Goal: Information Seeking & Learning: Learn about a topic

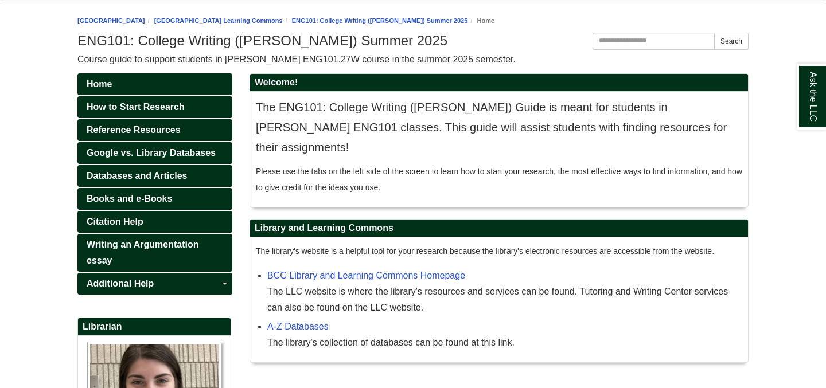
scroll to position [119, 0]
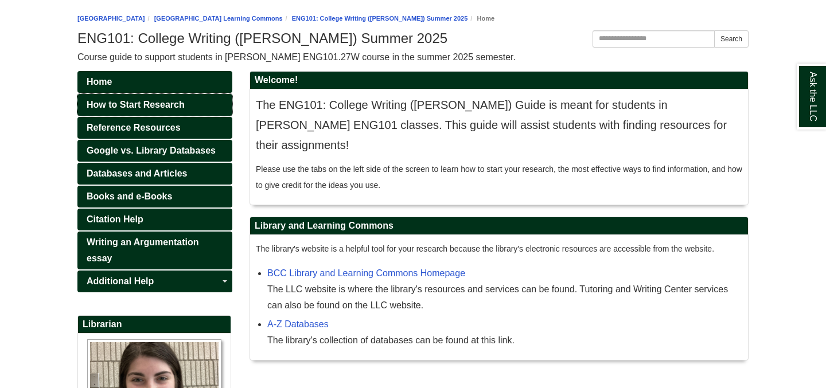
click at [149, 103] on span "How to Start Research" at bounding box center [136, 105] width 98 height 10
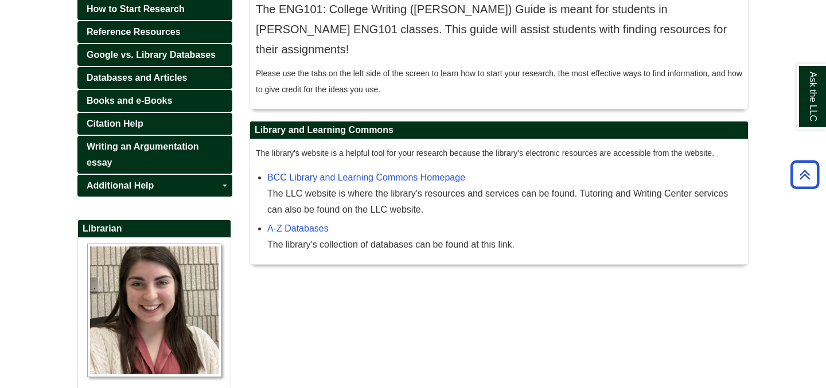
scroll to position [179, 0]
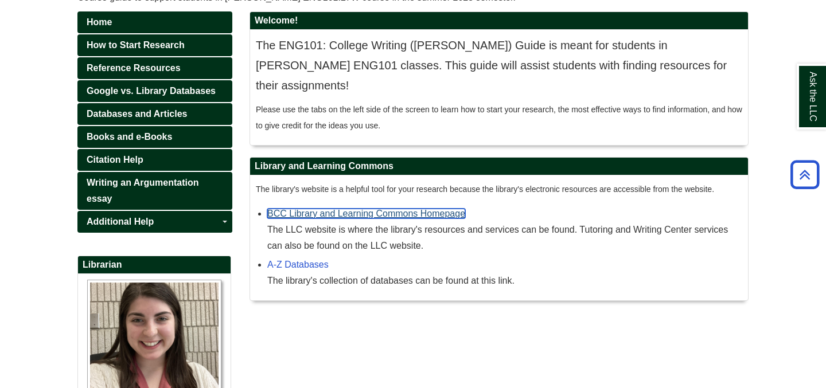
click at [336, 209] on link "BCC Library and Learning Commons Homepage" at bounding box center [366, 214] width 198 height 10
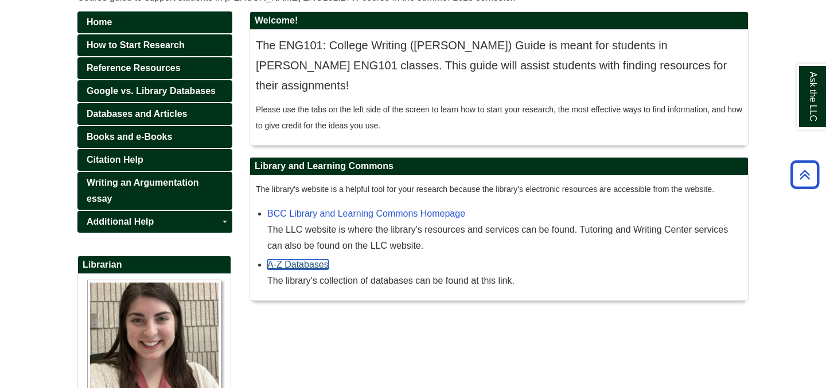
click at [283, 260] on link "A-Z Databases" at bounding box center [297, 265] width 61 height 10
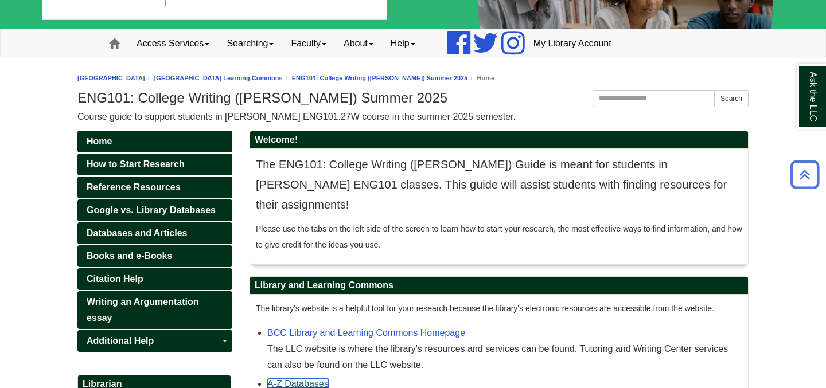
scroll to position [0, 0]
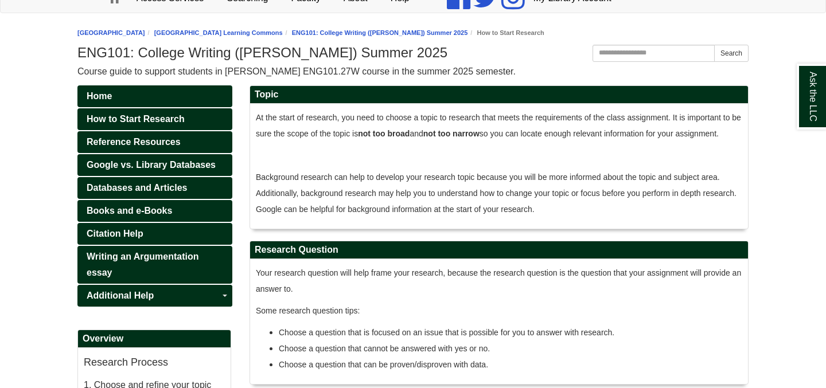
scroll to position [106, 0]
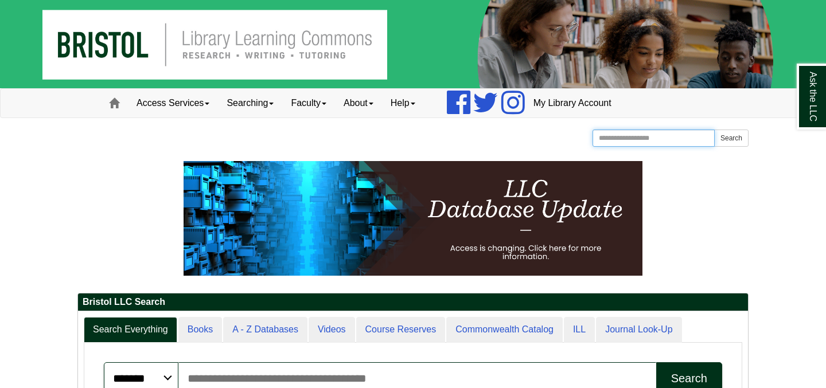
click at [627, 142] on input "Search the Website" at bounding box center [654, 138] width 122 height 17
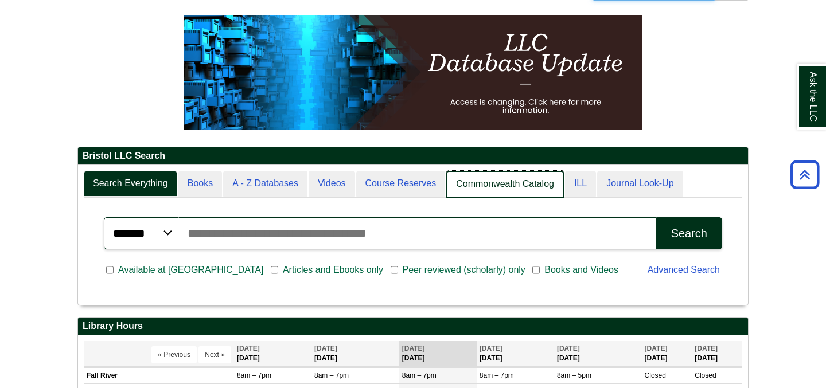
scroll to position [138, 670]
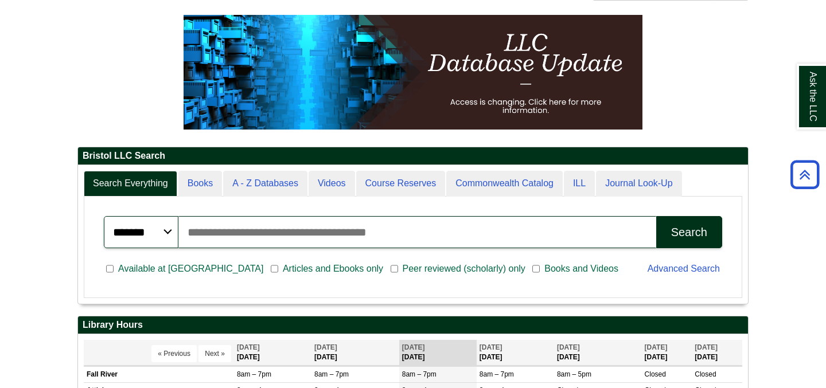
click at [271, 229] on input "Search articles, books, journals & more" at bounding box center [417, 232] width 478 height 32
type input "**********"
click at [656, 216] on button "Search" at bounding box center [689, 232] width 66 height 32
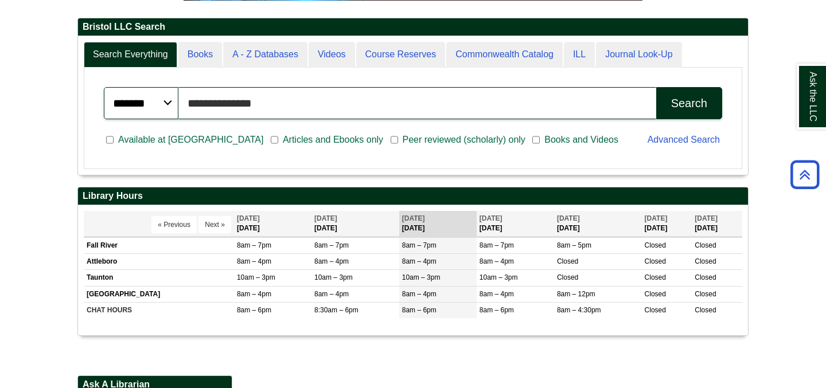
scroll to position [276, 0]
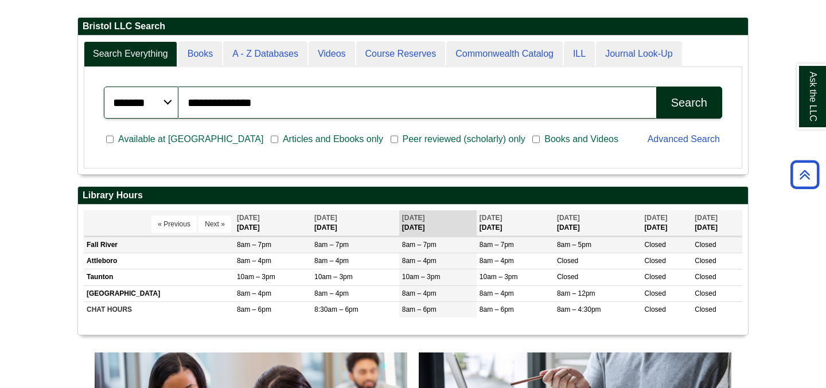
click at [258, 243] on span "8am – 7pm" at bounding box center [254, 245] width 34 height 8
click at [57, 168] on body "Skip to Main Content Toggle navigation Home Access Services Access Services Pol…" at bounding box center [413, 259] width 826 height 1070
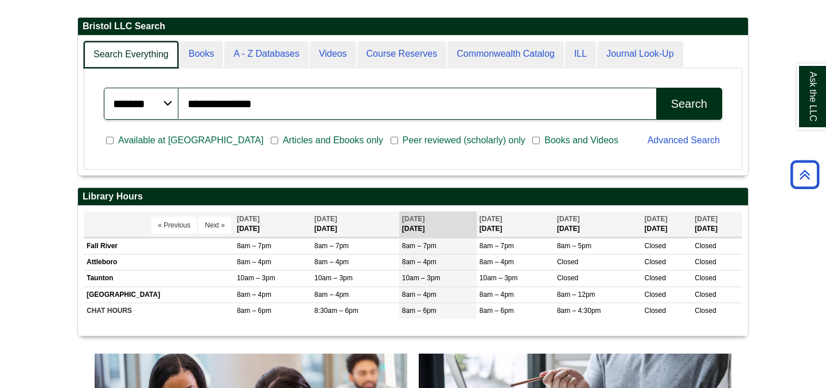
click at [145, 53] on link "Search Everything" at bounding box center [131, 54] width 95 height 27
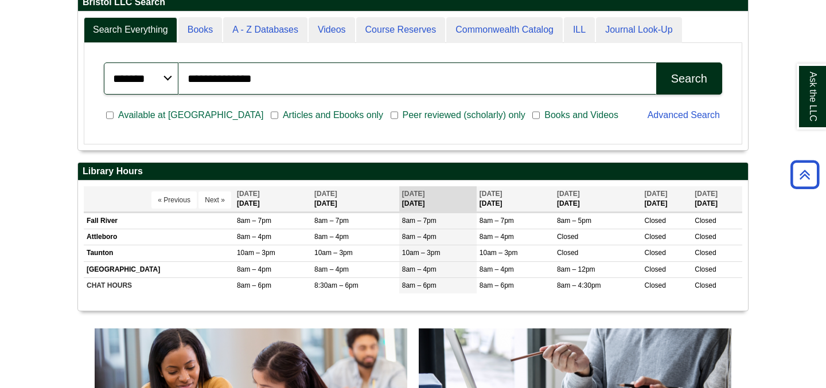
click at [677, 83] on div "Search" at bounding box center [689, 78] width 36 height 13
